Goal: Find contact information: Find contact information

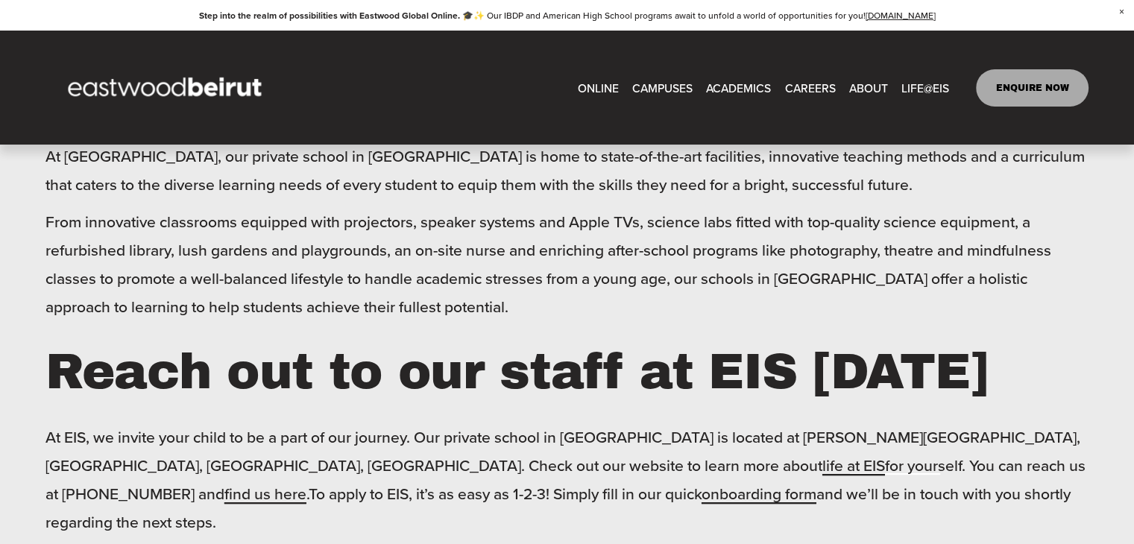
scroll to position [149, 0]
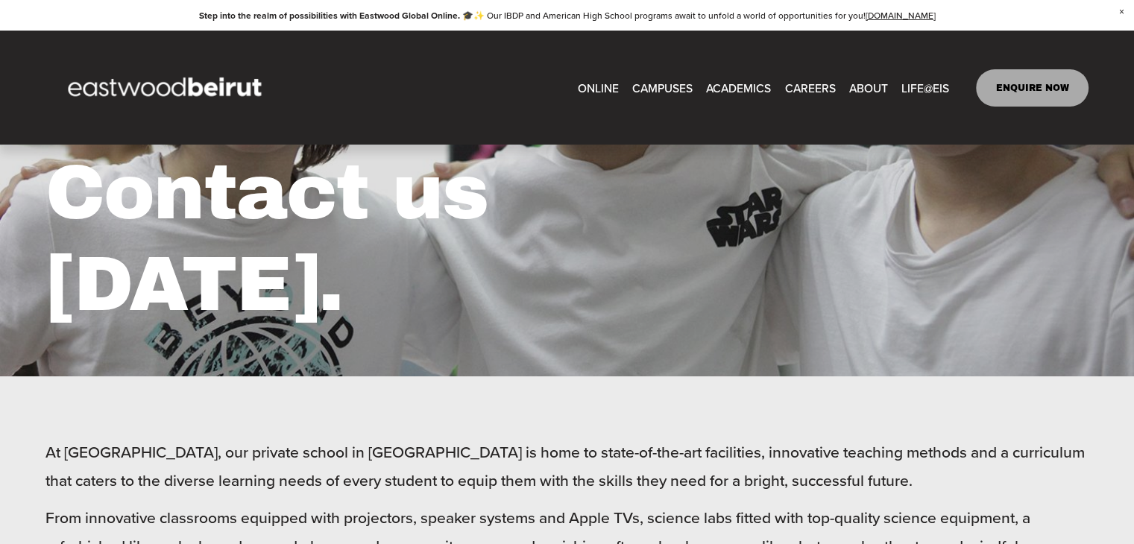
click at [1001, 92] on link "ENQUIRE NOW" at bounding box center [1032, 87] width 113 height 37
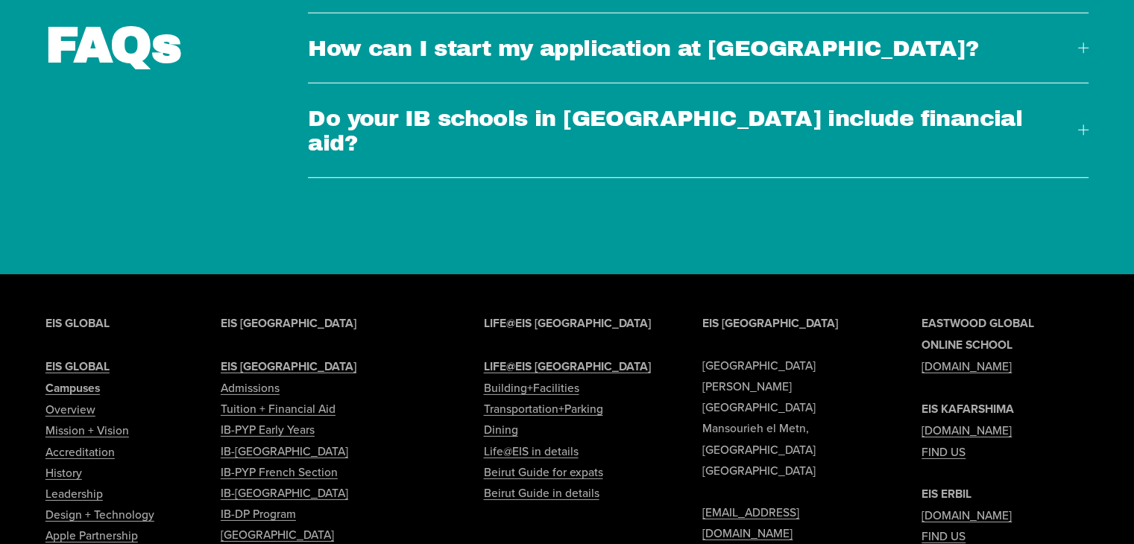
scroll to position [4805, 0]
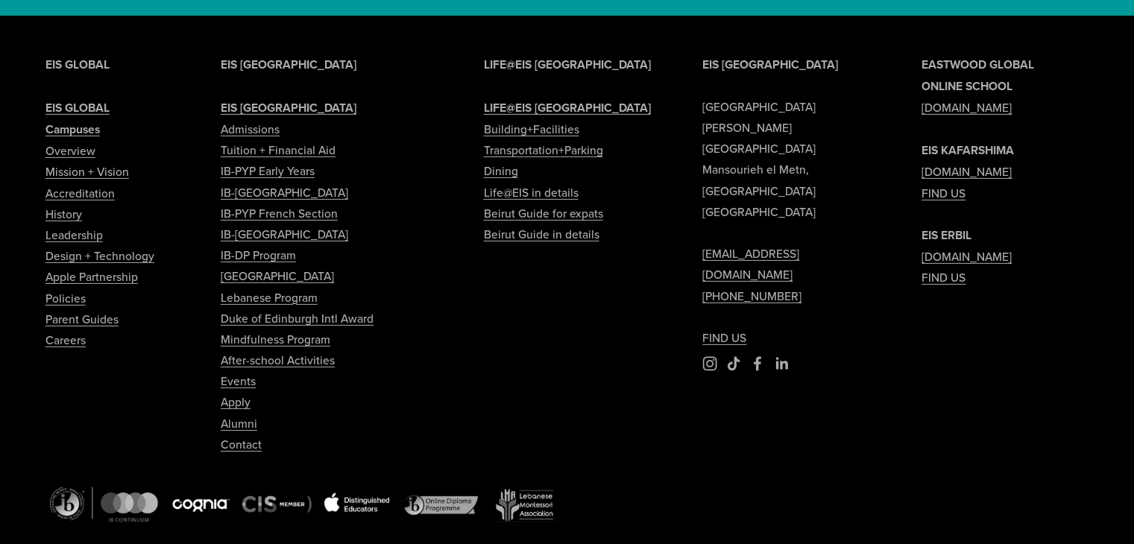
click at [241, 434] on link "Contact" at bounding box center [241, 444] width 41 height 21
